Goal: Find contact information: Find contact information

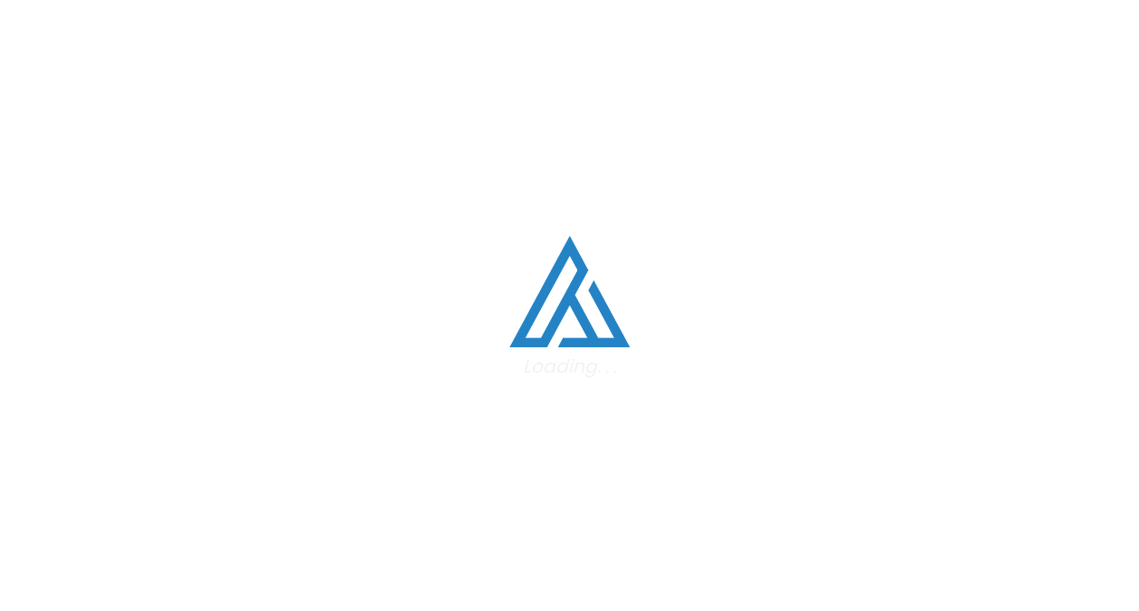
scroll to position [36, 0]
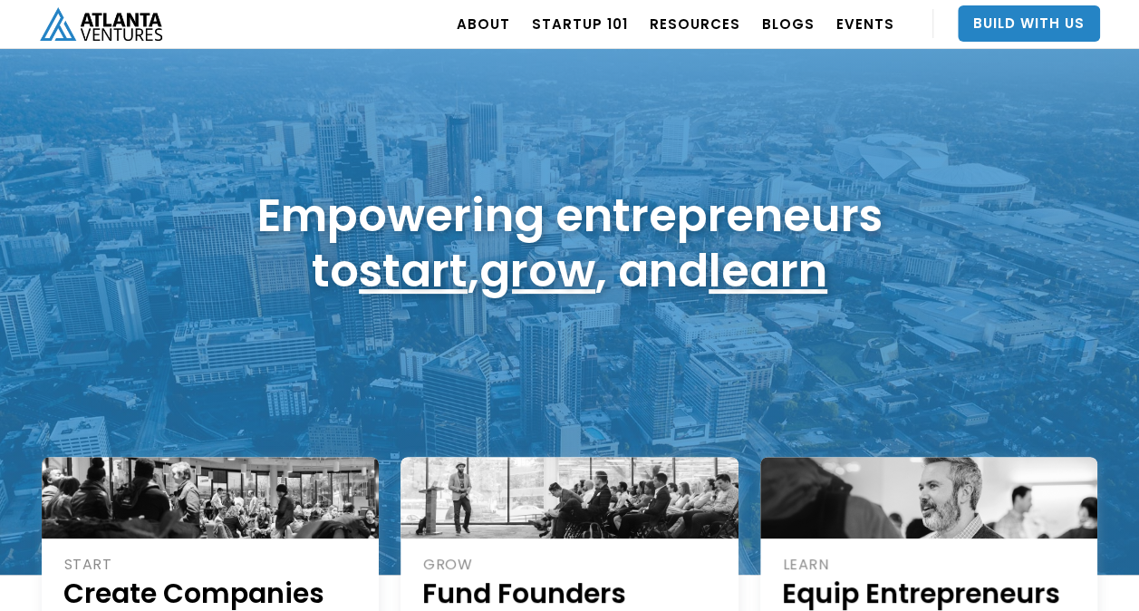
click at [1070, 323] on div "Empowering entrepreneurs to start , grow , and learn" at bounding box center [569, 303] width 1139 height 544
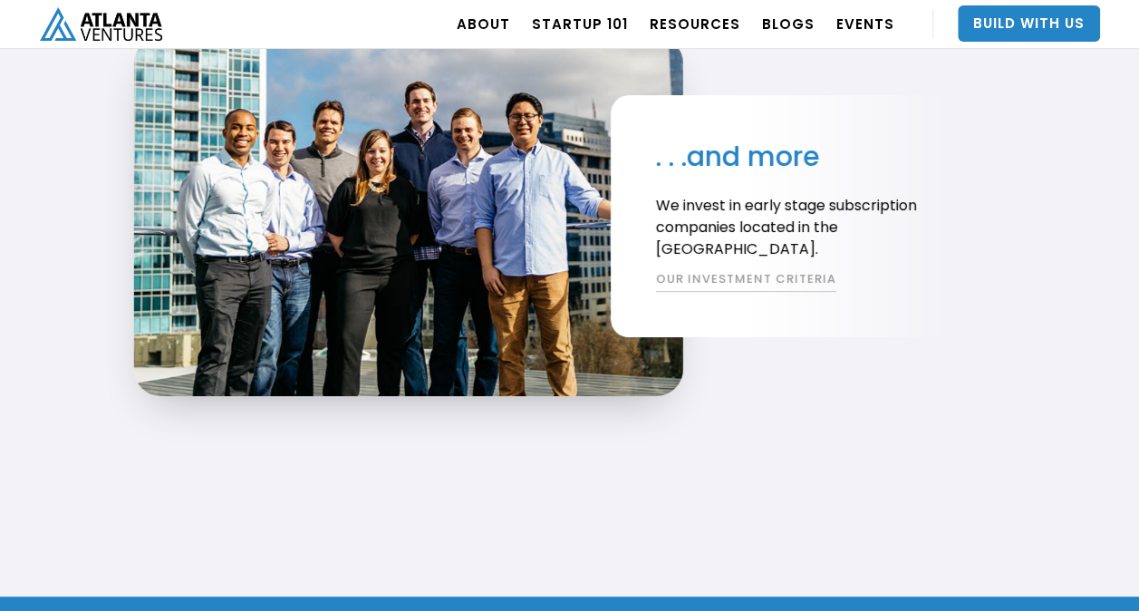
scroll to position [3588, 0]
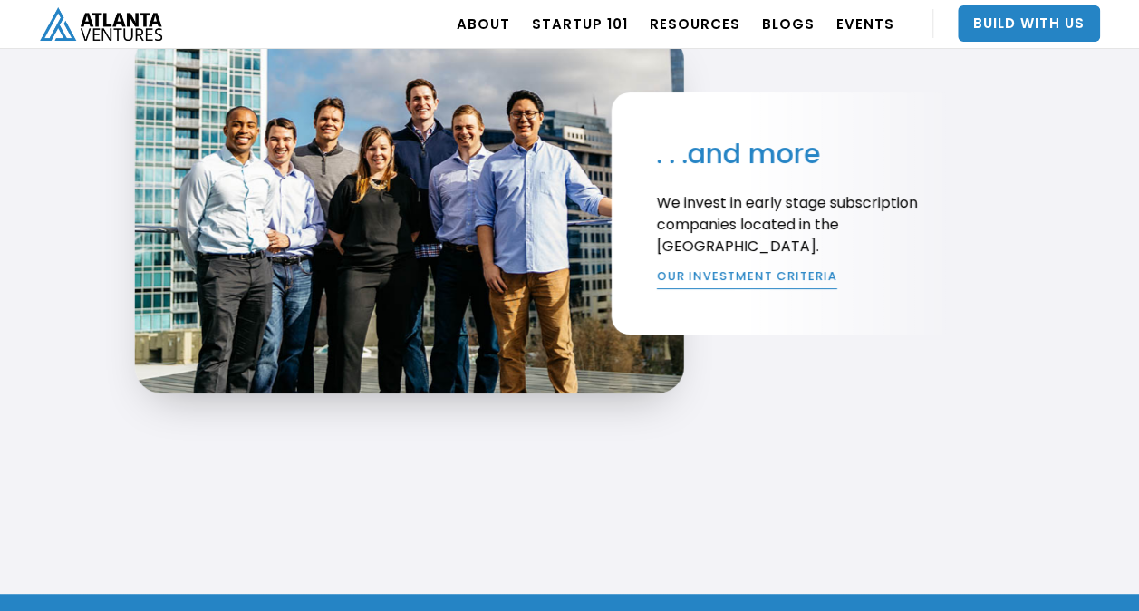
click at [723, 278] on link "OUR INVESTMENT CRITERIA" at bounding box center [747, 279] width 180 height 22
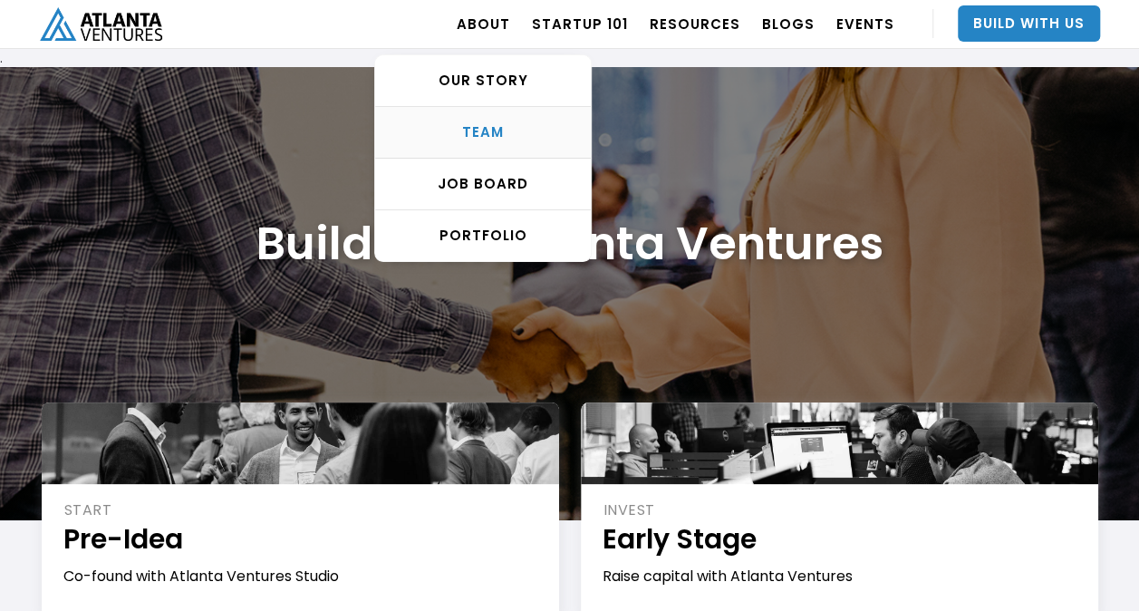
click at [511, 125] on div "TEAM" at bounding box center [483, 132] width 216 height 18
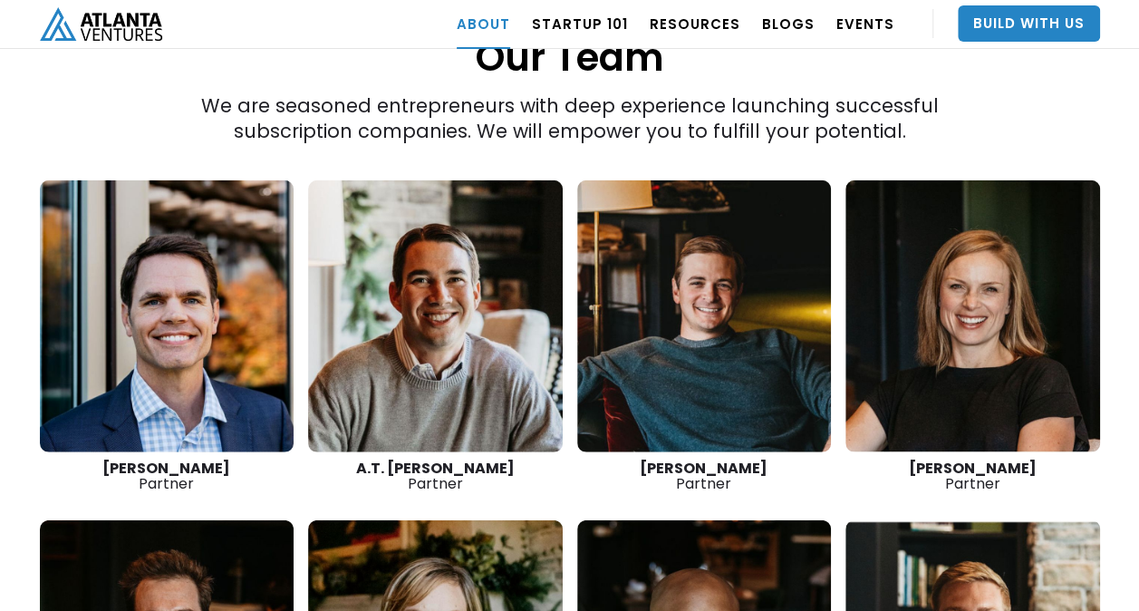
scroll to position [2565, 0]
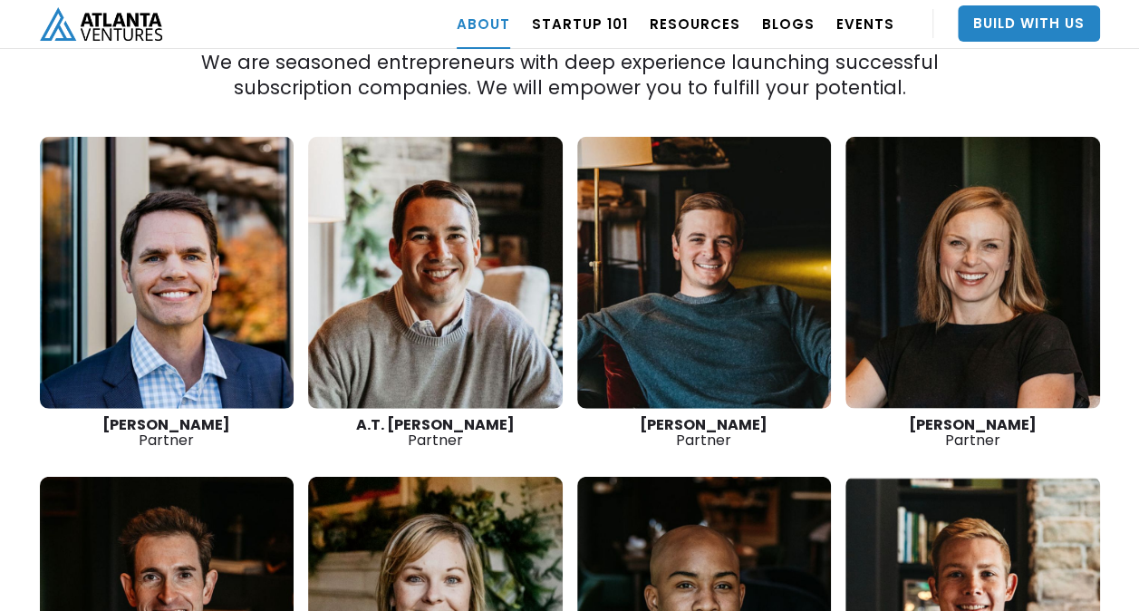
click at [748, 317] on link at bounding box center [704, 273] width 255 height 272
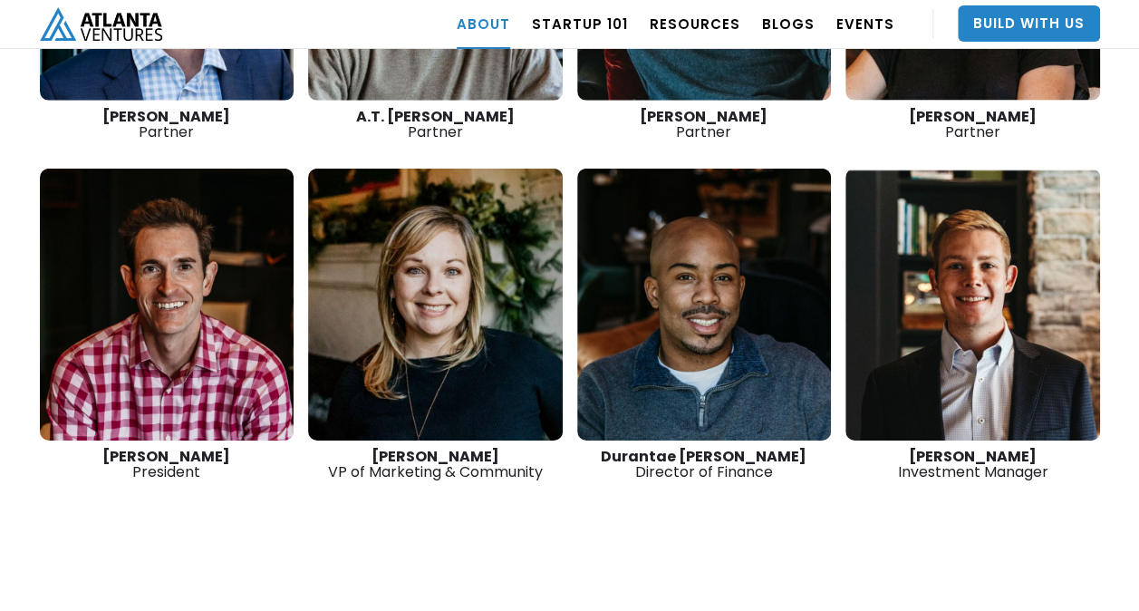
scroll to position [2891, 0]
